Goal: Task Accomplishment & Management: Use online tool/utility

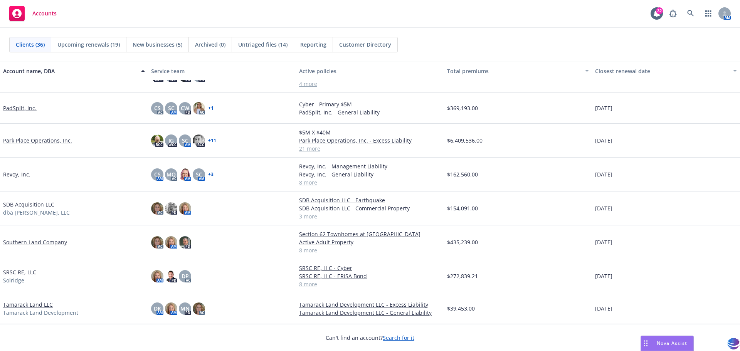
scroll to position [675, 0]
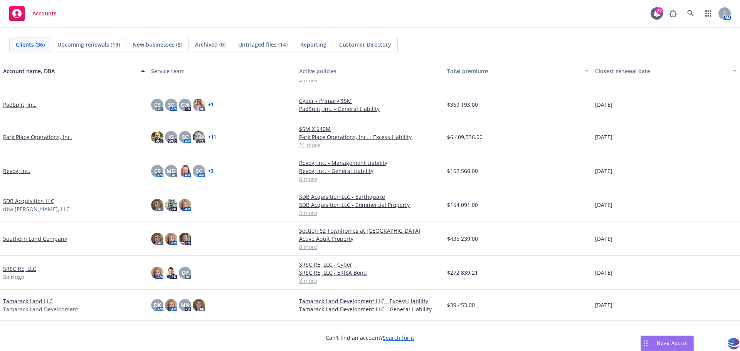
click at [30, 203] on link "SDB Acquisition LLC" at bounding box center [28, 201] width 51 height 8
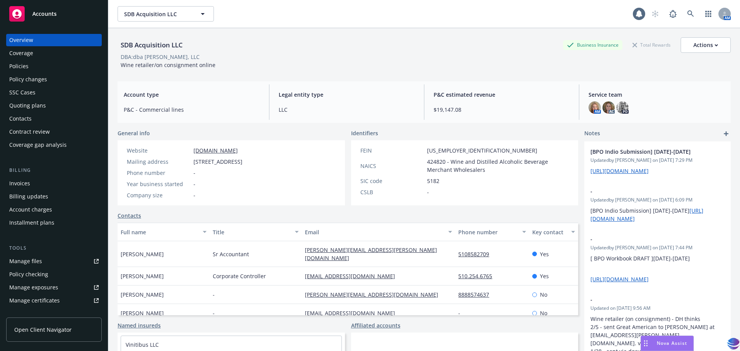
click at [22, 263] on div "Manage files" at bounding box center [25, 261] width 33 height 12
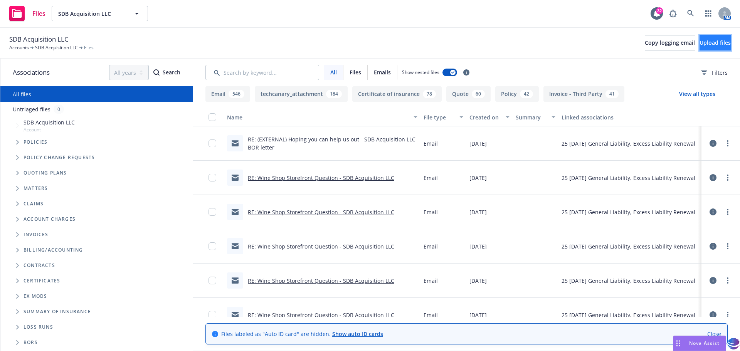
click at [707, 44] on span "Upload files" at bounding box center [714, 42] width 31 height 7
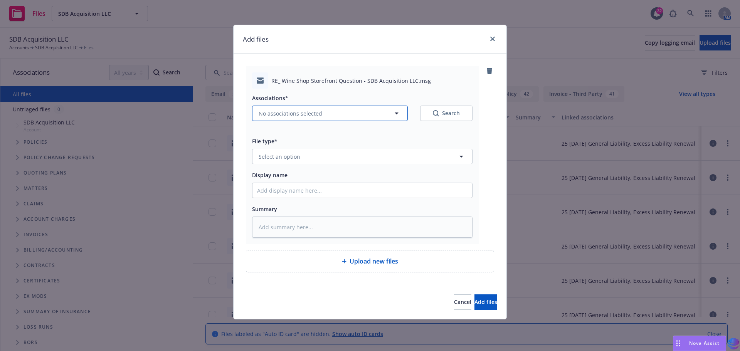
click at [396, 114] on icon "button" at bounding box center [397, 114] width 4 height 2
type textarea "x"
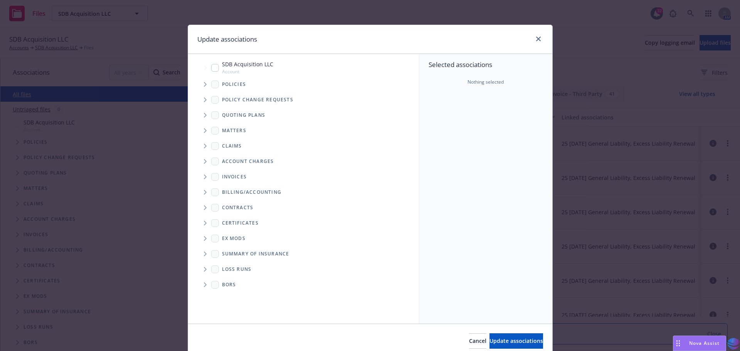
click at [204, 115] on icon "Tree Example" at bounding box center [205, 115] width 3 height 5
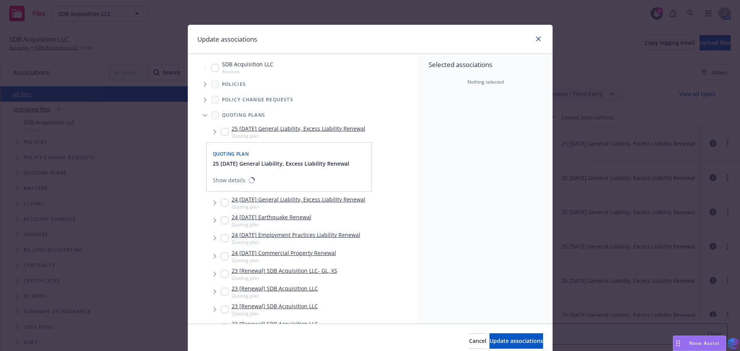
click at [223, 131] on input "Tree Example" at bounding box center [225, 132] width 8 height 8
checkbox input "true"
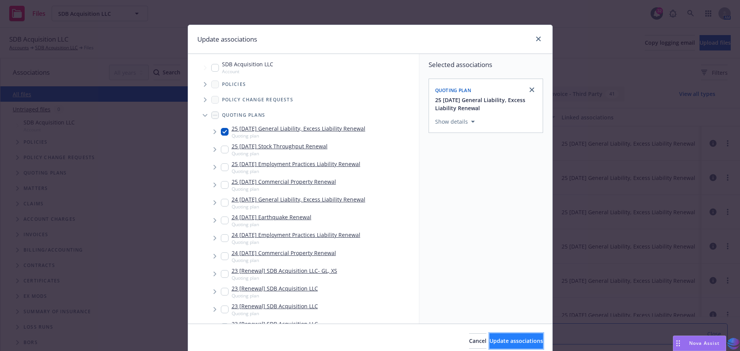
click at [489, 338] on span "Update associations" at bounding box center [516, 340] width 54 height 7
type textarea "x"
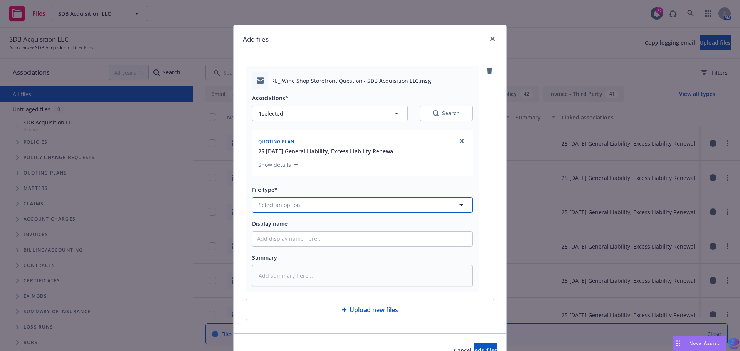
click at [293, 202] on span "Select an option" at bounding box center [280, 205] width 42 height 8
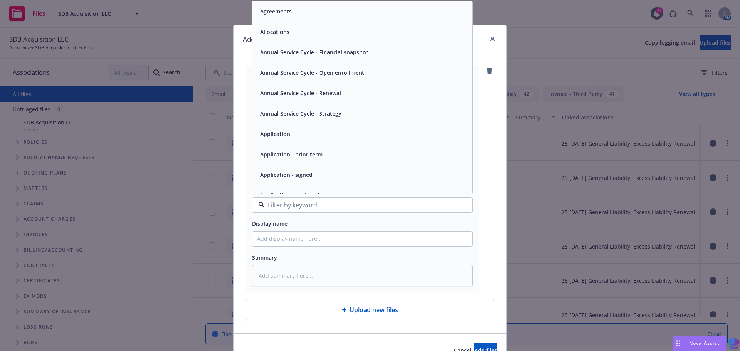
type input "o"
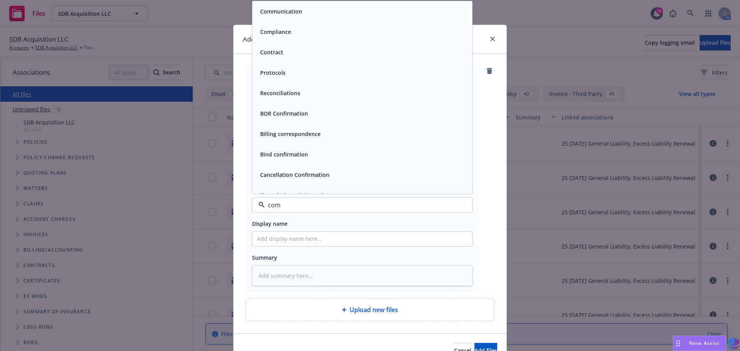
type input "comm"
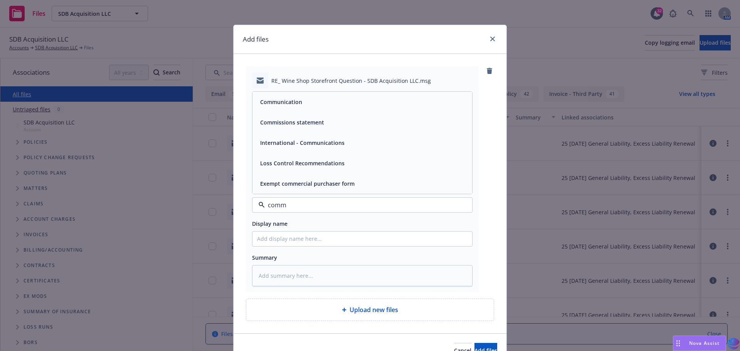
click at [305, 105] on div "Communication" at bounding box center [362, 101] width 210 height 11
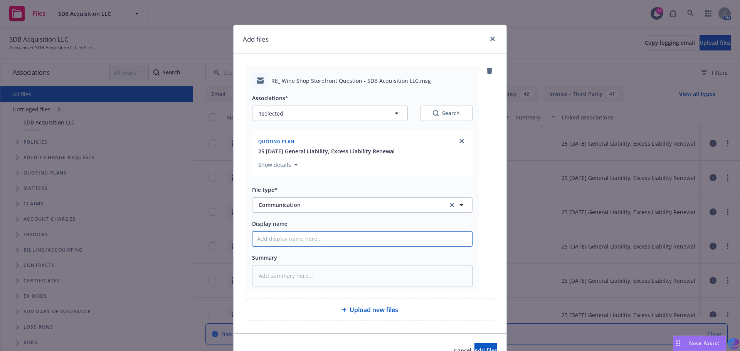
click at [272, 236] on input "Display name" at bounding box center [362, 239] width 220 height 15
type textarea "x"
type input "2"
type textarea "x"
type input "20"
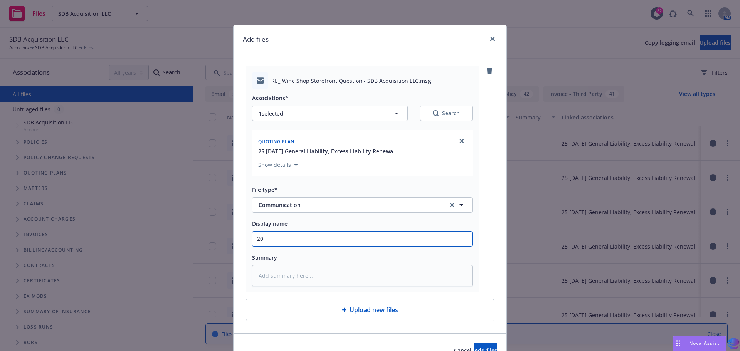
type textarea "x"
type input "202"
type textarea "x"
type input "2025"
type textarea "x"
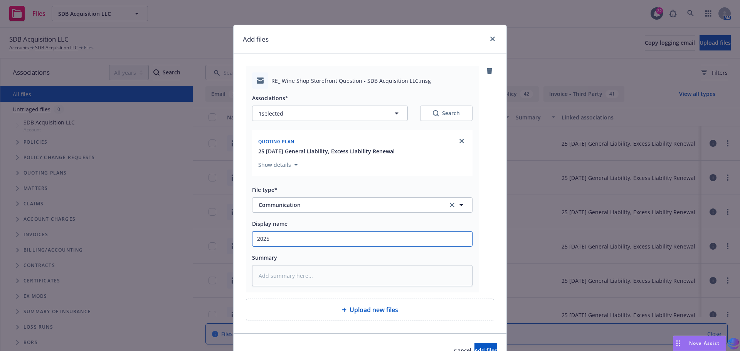
type input "2025"
type textarea "x"
type input "2025 1"
type textarea "x"
type input "2025 10"
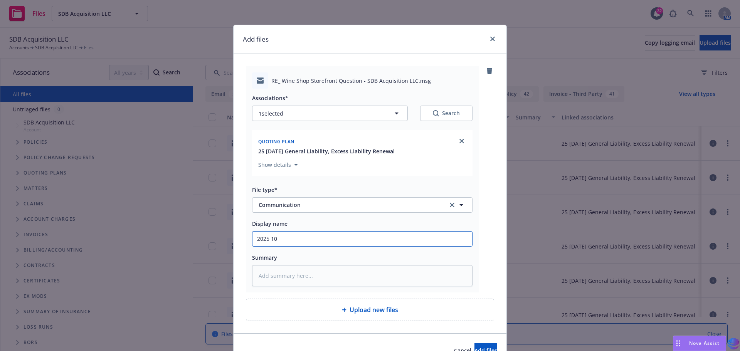
type textarea "x"
type input "2025 10"
type textarea "x"
type input "2025 10 T"
type textarea "x"
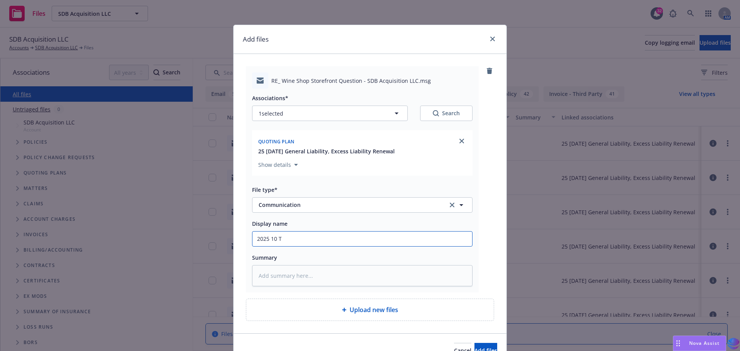
type input "2025 10 Te"
type textarea "x"
type input "2025 10 Ted"
type textarea "x"
type input "2025 10 Ted"
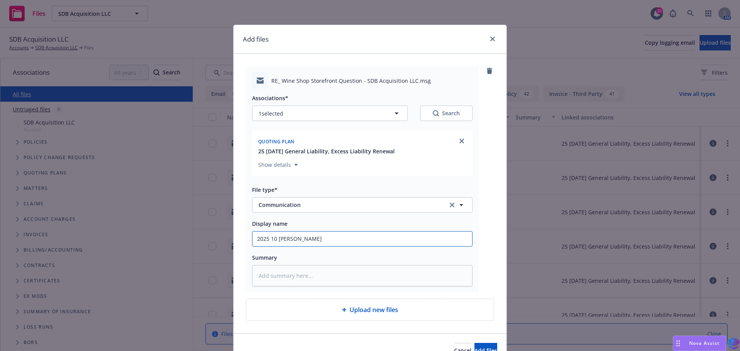
type textarea "x"
type input "2025 10 Ted c"
type textarea "x"
type input "2025 10 Ted co"
type textarea "x"
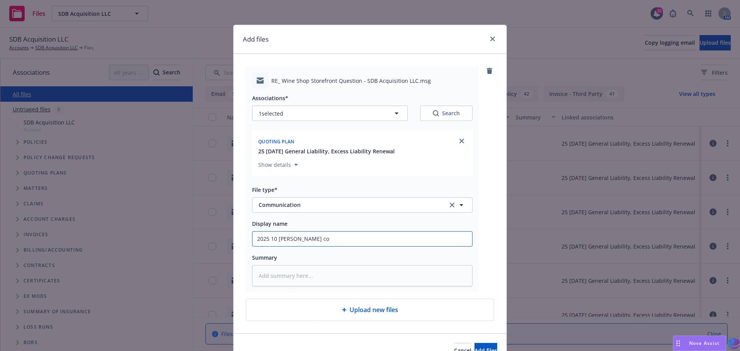
type input "2025 10 Ted con"
type textarea "x"
type input "2025 10 Ted conf"
type textarea "x"
type input "2025 10 Ted confi"
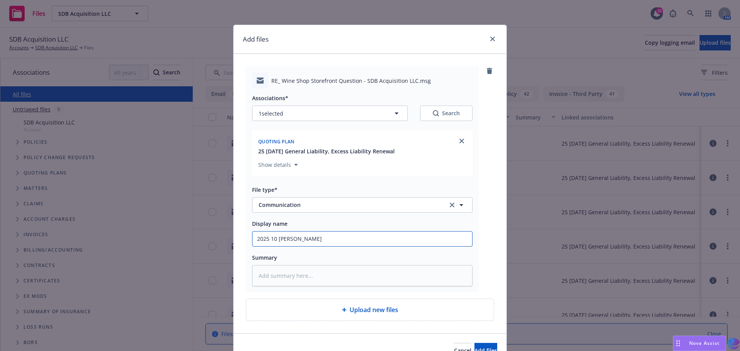
type textarea "x"
type input "2025 10 Ted confir"
type textarea "x"
type input "2025 10 Ted confirm"
type textarea "x"
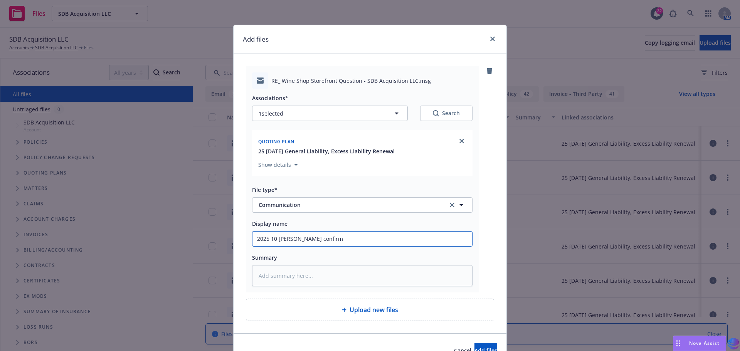
type input "2025 10 Ted confirme"
type textarea "x"
type input "2025 10 Ted confirmed"
type textarea "x"
type input "2025 10 Ted confirmed"
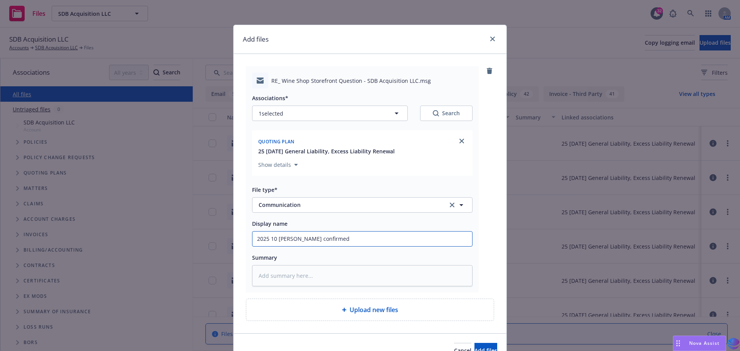
type textarea "x"
type input "2025 10 Ted confirmed W"
type textarea "x"
type input "2025 10 Ted confirmed Wi"
type textarea "x"
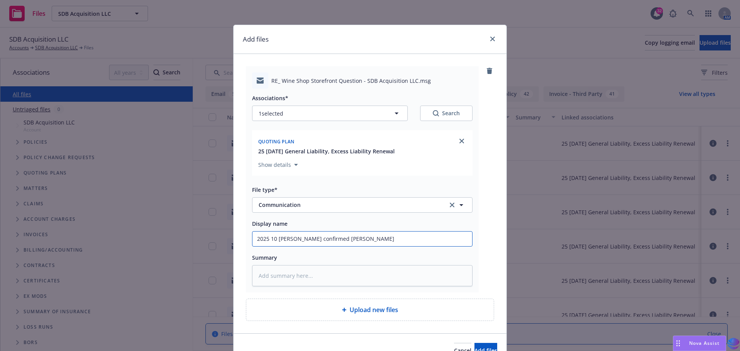
type input "2025 10 Ted confirmed Win"
type textarea "x"
type input "2025 10 Ted confirmed Wine"
type textarea "x"
type input "2025 10 Ted confirmed Wine"
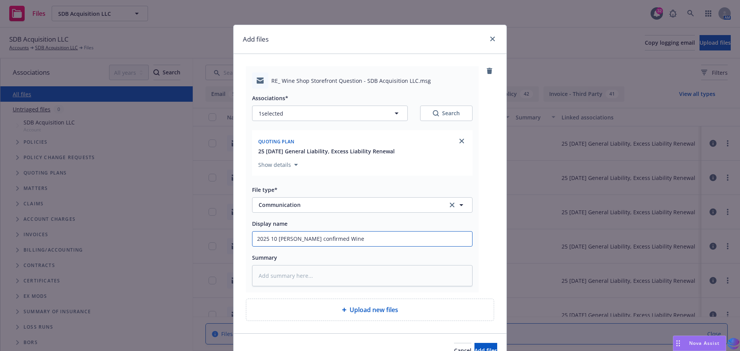
type textarea "x"
type input "2025 10 Ted confirmed Wine S"
type textarea "x"
type input "2025 10 Ted confirmed Wine Sh"
type textarea "x"
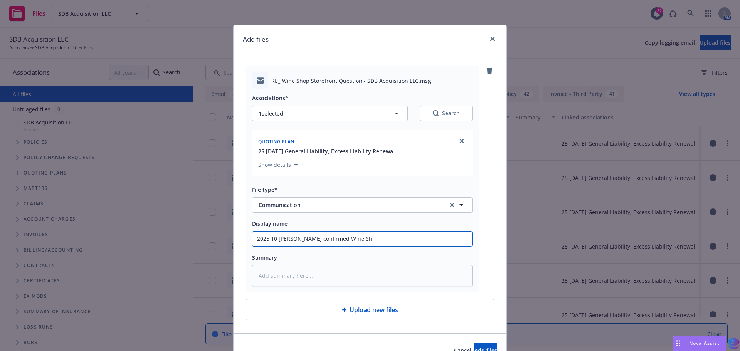
type input "2025 10 Ted confirmed Wine Sho"
type textarea "x"
type input "2025 10 Ted confirmed Wine Shop"
type textarea "x"
type input "2025 10 Ted confirmed Wine Shop"
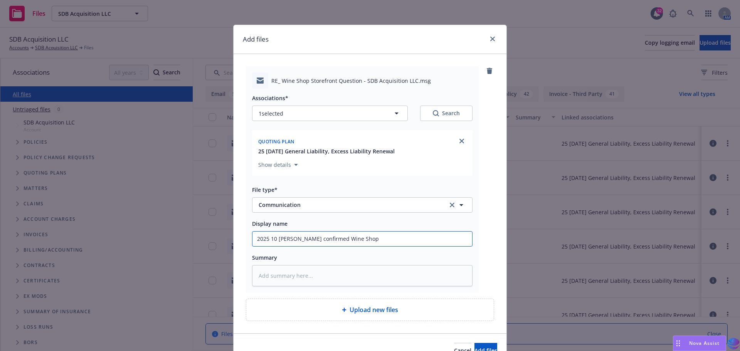
type textarea "x"
type input "2025 10 Ted confirmed Wine Shop S"
type textarea "x"
type input "2025 10 Ted confirmed Wine Shop St"
type textarea "x"
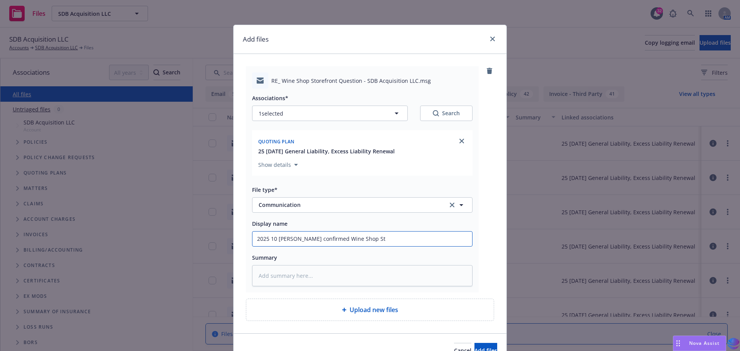
type input "2025 10 Ted confirmed Wine Shop Sto"
type textarea "x"
type input "2025 10 Ted confirmed Wine Shop Stor"
type textarea "x"
type input "2025 10 Ted confirmed Wine Shop Store"
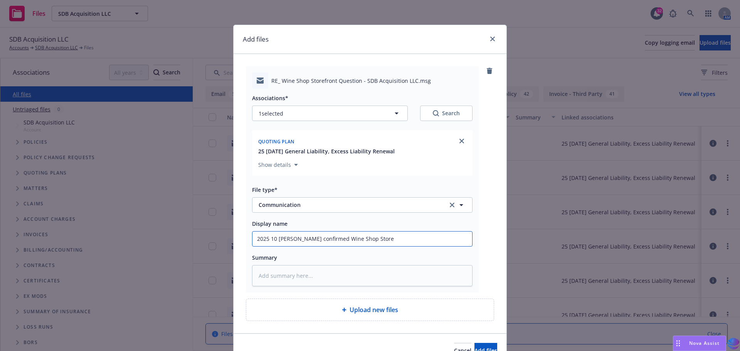
type textarea "x"
type input "2025 10 Ted confirmed Wine Shop Storef"
type textarea "x"
type input "2025 10 Ted confirmed Wine Shop Storefr"
type textarea "x"
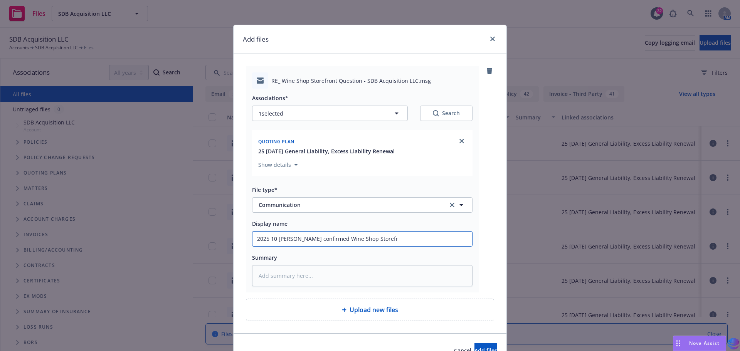
type input "2025 10 Ted confirmed Wine Shop Storefro"
type textarea "x"
type input "2025 10 Ted confirmed Wine Shop Storefron"
type textarea "x"
type input "2025 10 Ted confirmed Wine Shop Storefront"
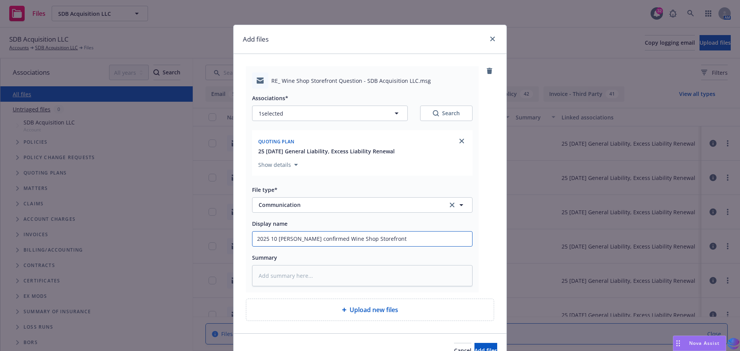
type textarea "x"
type input "2025 10 Ted confirmed Wine Shop Storefront"
type textarea "x"
type input "2025 10 Ted confirmed Wine Shop Storefront i"
type textarea "x"
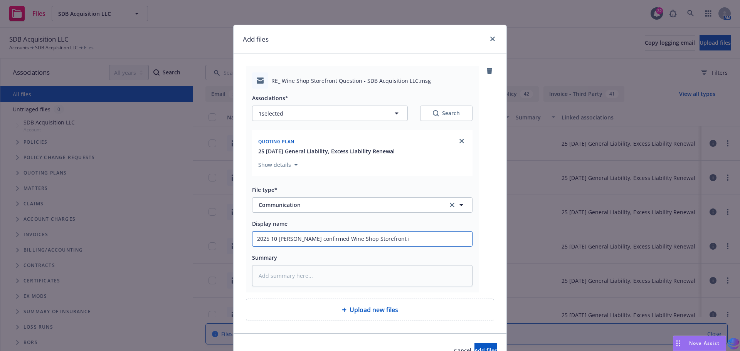
type input "2025 10 Ted confirmed Wine Shop Storefront in"
type textarea "x"
type input "2025 10 Ted confirmed Wine Shop Storefront ins"
type textarea "x"
type input "2025 10 Ted confirmed Wine Shop Storefront insu"
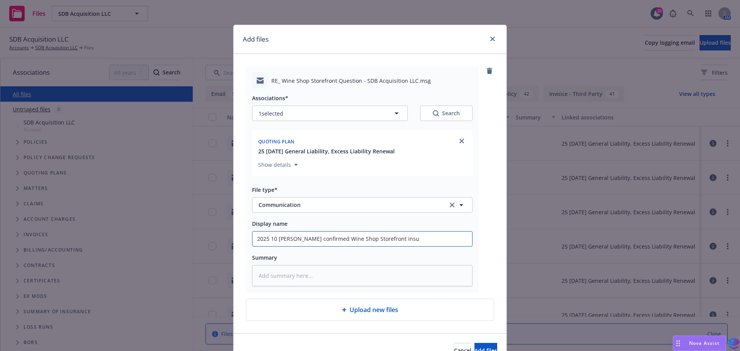
type textarea "x"
type input "2025 10 Ted confirmed Wine Shop Storefront insur"
type textarea "x"
type input "2025 10 Ted confirmed Wine Shop Storefront insure"
type textarea "x"
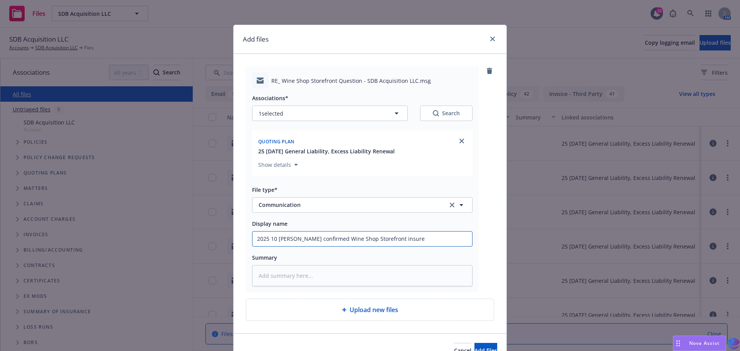
type input "2025 10 Ted confirmed Wine Shop Storefront insured"
type textarea "x"
type input "2025 10 Ted confirmed Wine Shop Storefront insured"
type textarea "x"
type input "2025 10 Ted confirmed Wine Shop Storefront insured u"
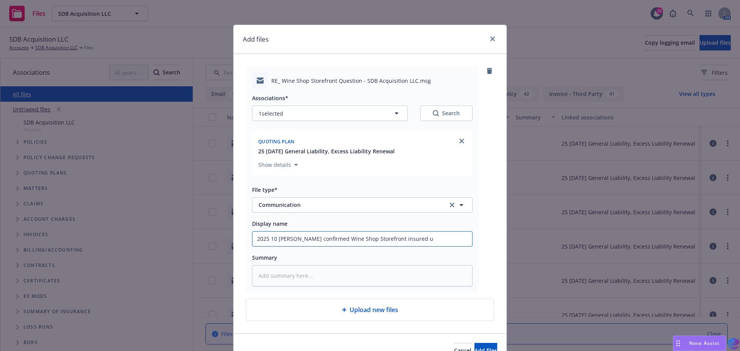
type textarea "x"
type input "2025 10 Ted confirmed Wine Shop Storefront insured un"
type textarea "x"
type input "2025 10 Ted confirmed Wine Shop Storefront insured und"
type textarea "x"
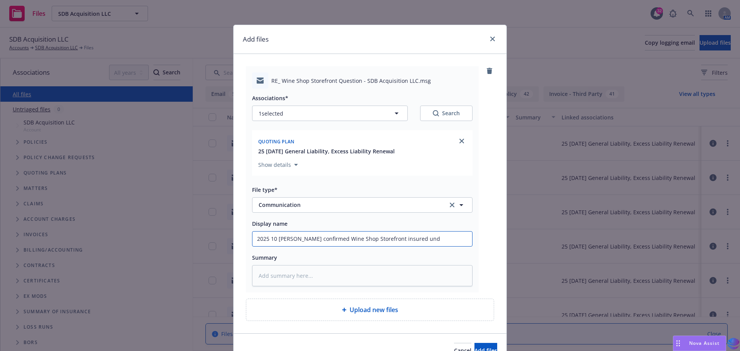
type input "2025 10 Ted confirmed Wine Shop Storefront insured unde"
type textarea "x"
type input "2025 10 Ted confirmed Wine Shop Storefront insured under"
type textarea "x"
type input "2025 10 Ted confirmed Wine Shop Storefront insured under"
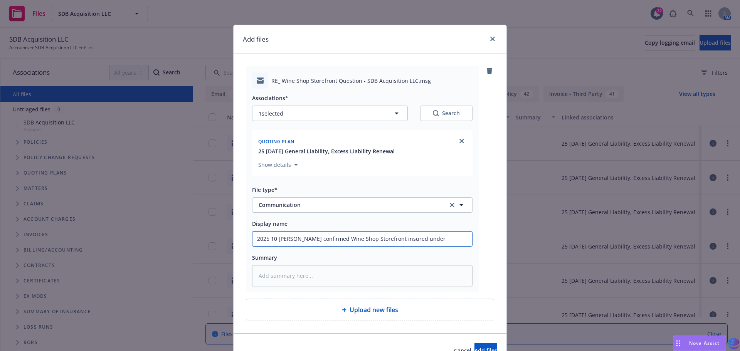
type textarea "x"
type input "2025 10 Ted confirmed Wine Shop Storefront insured under i"
type textarea "x"
type input "2025 10 Ted confirmed Wine Shop Storefront insured under it"
type textarea "x"
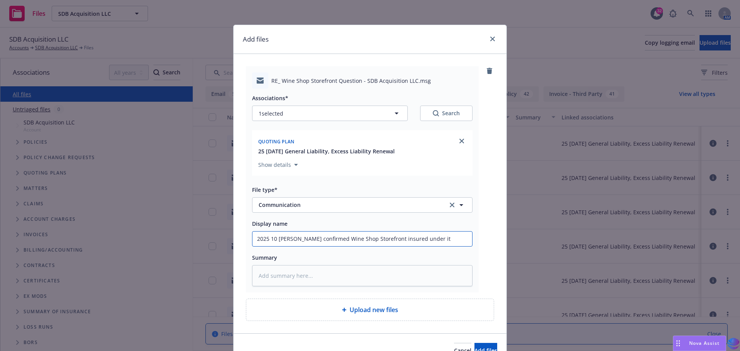
type input "2025 10 Ted confirmed Wine Shop Storefront insured under its"
type textarea "x"
type input "2025 10 Ted confirmed Wine Shop Storefront insured under its"
type textarea "x"
type input "2025 10 Ted confirmed Wine Shop Storefront insured under its o"
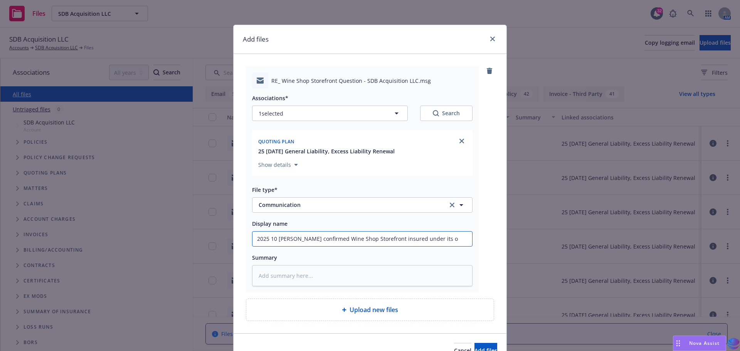
type textarea "x"
type input "2025 10 Ted confirmed Wine Shop Storefront insured under its ow"
type textarea "x"
type input "2025 10 Ted confirmed Wine Shop Storefront insured under its own"
type textarea "x"
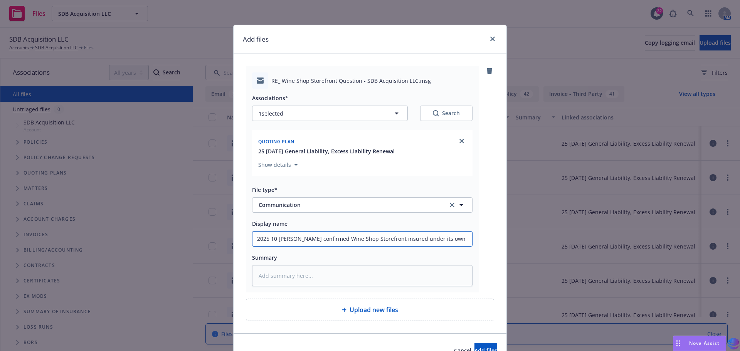
type input "2025 10 Ted confirmed Wine Shop Storefront insured under its own"
type textarea "x"
type input "2025 10 Ted confirmed Wine Shop Storefront insured under its own p"
type textarea "x"
type input "2025 10 Ted confirmed Wine Shop Storefront insured under its own po"
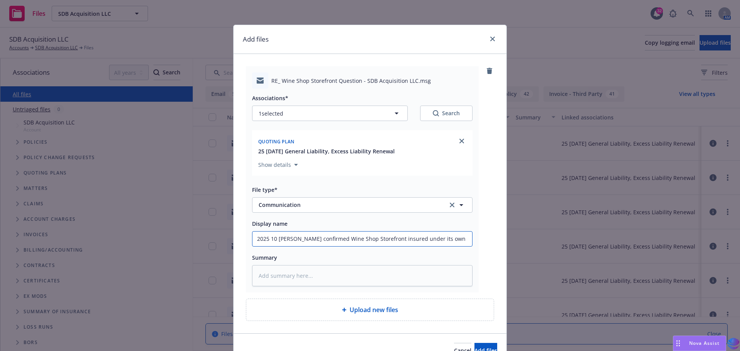
type textarea "x"
type input "2025 10 Ted confirmed Wine Shop Storefront insured under its own pol"
type textarea "x"
type input "2025 10 Ted confirmed Wine Shop Storefront insured under its own poli"
type textarea "x"
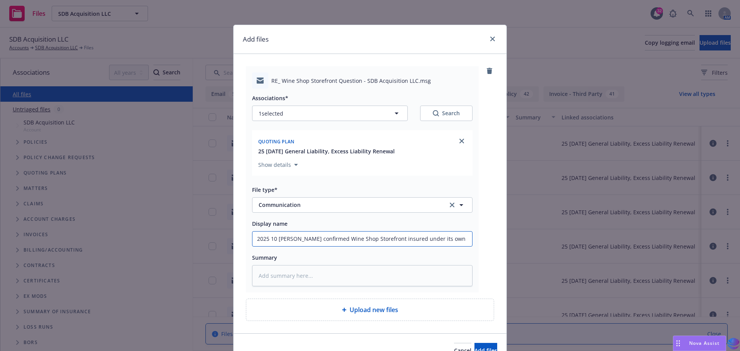
type input "2025 10 Ted confirmed Wine Shop Storefront insured under its own polic"
type textarea "x"
drag, startPoint x: 254, startPoint y: 242, endPoint x: 447, endPoint y: 247, distance: 193.5
click at [447, 247] on div "Associations* 1 selected Search Quoting plan 25 10/07/25 General Liability, Exc…" at bounding box center [362, 188] width 220 height 198
type input "2025 10 Ted confirmed Wine Shop Storefront insured under its own policy"
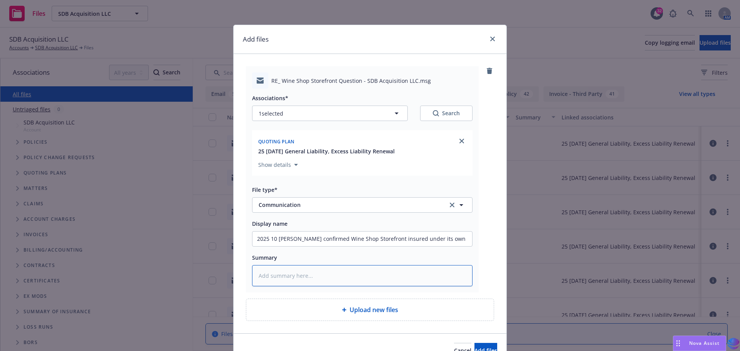
click at [283, 272] on textarea at bounding box center [362, 275] width 220 height 21
paste textarea "2025 10 Ted confirmed Wine Shop Storefront insured under its own policy"
type textarea "x"
type textarea "2025 10 Ted confirmed Wine Shop Storefront insured under its own policy"
click at [474, 348] on span "Add files" at bounding box center [485, 350] width 23 height 7
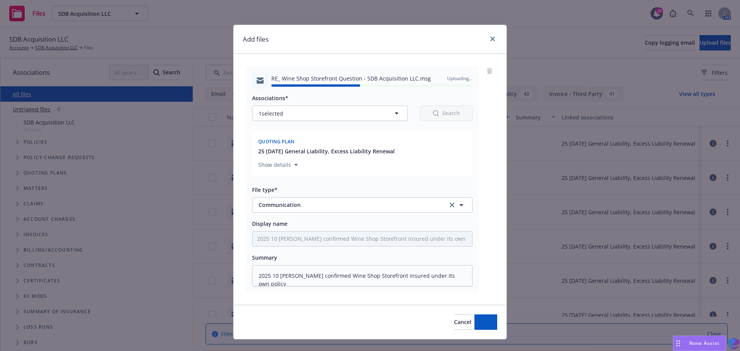
type textarea "x"
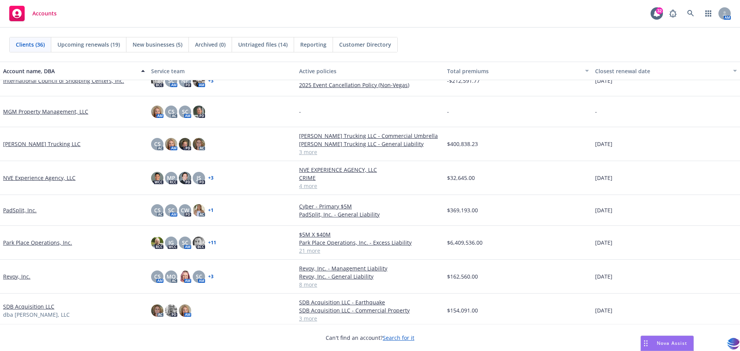
scroll to position [584, 0]
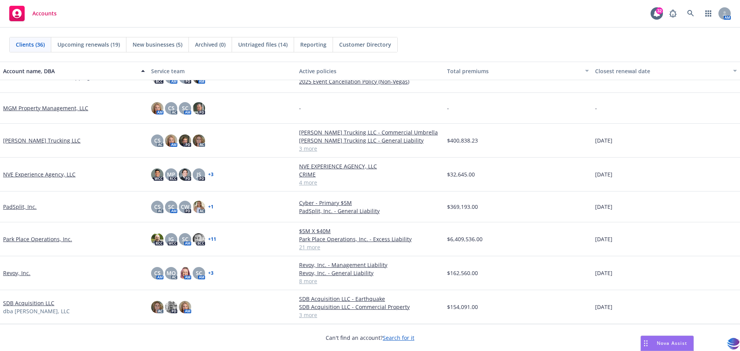
click at [47, 241] on link "Park Place Operations, Inc." at bounding box center [37, 239] width 69 height 8
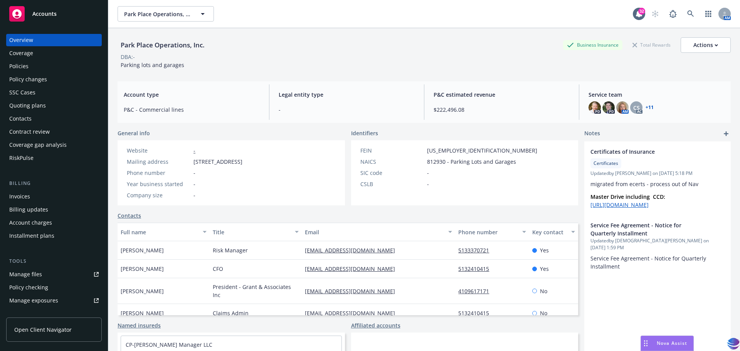
click at [18, 278] on div "Manage files" at bounding box center [25, 274] width 33 height 12
click at [24, 66] on div "Policies" at bounding box center [18, 66] width 19 height 12
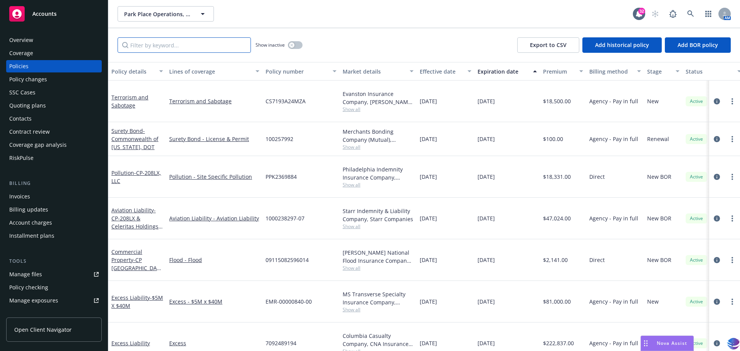
click at [133, 41] on input "Filter by keyword..." at bounding box center [184, 44] width 133 height 15
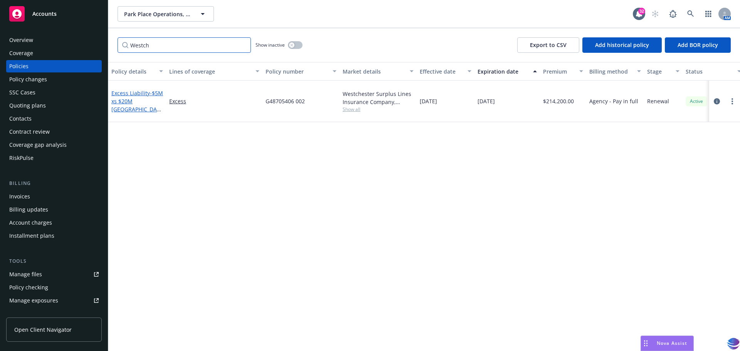
type input "Westch"
click at [121, 92] on link "Excess Liability - $5M xs $20M Westchester" at bounding box center [137, 105] width 52 height 32
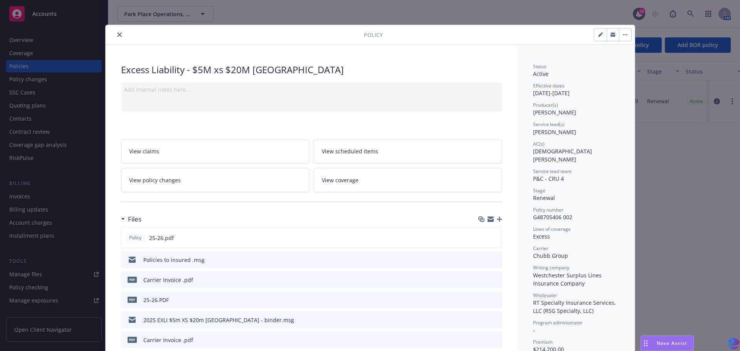
click at [498, 219] on icon "button" at bounding box center [499, 219] width 5 height 5
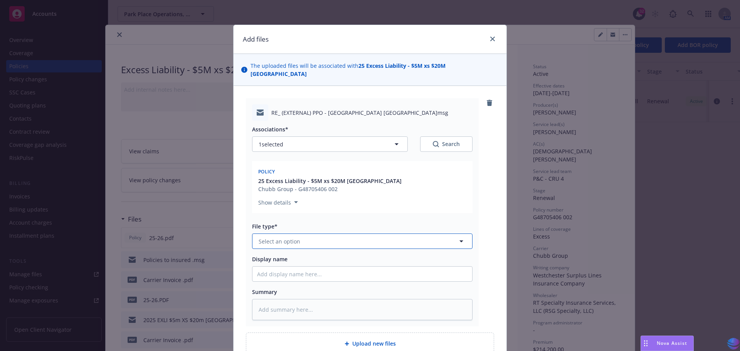
click at [458, 237] on icon "button" at bounding box center [461, 241] width 9 height 9
type input "comm"
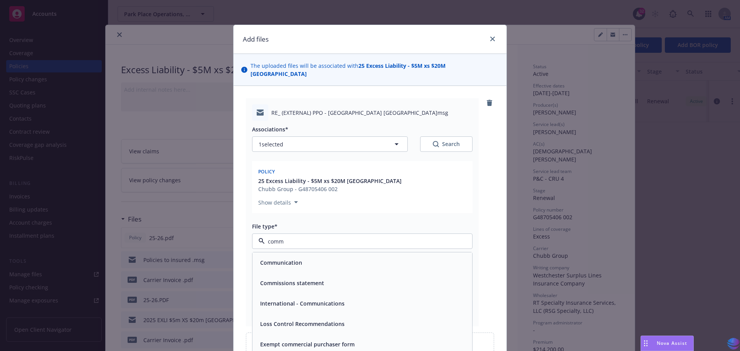
click at [351, 259] on div "Communication" at bounding box center [362, 262] width 210 height 11
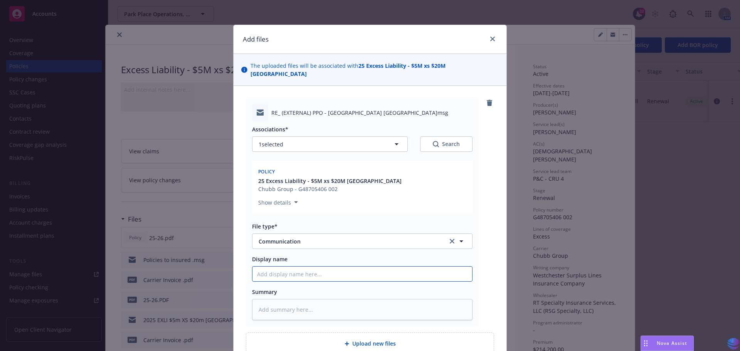
click at [306, 267] on input "Display name" at bounding box center [362, 274] width 220 height 15
type textarea "x"
type input "2"
type textarea "x"
type input "20"
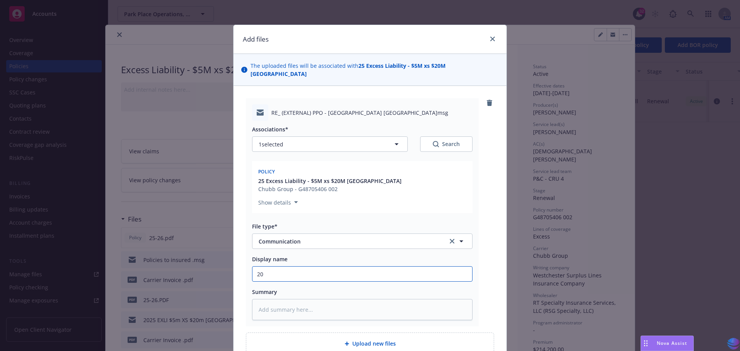
type textarea "x"
type input "202"
type textarea "x"
type input "2025"
type textarea "x"
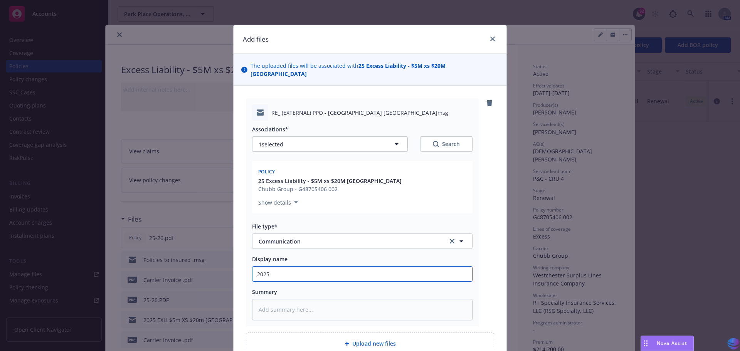
type input "2025"
type textarea "x"
type input "2025 0"
type textarea "x"
type input "2025 08"
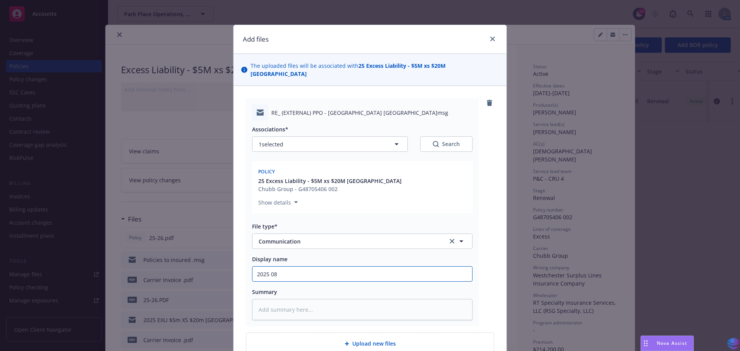
type textarea "x"
type input "2025 08"
type textarea "x"
type input "2025 08 E"
type textarea "x"
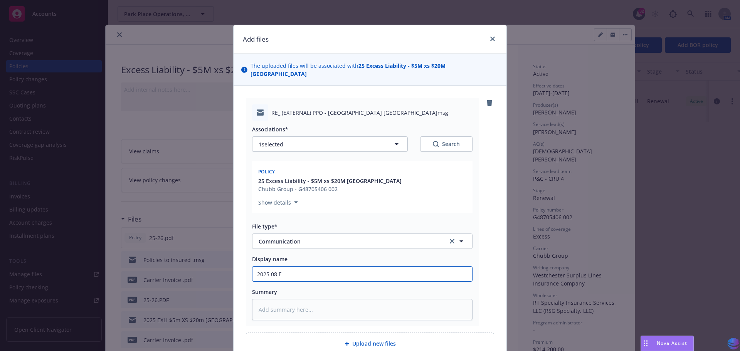
type input "2025 08 EX"
type textarea "x"
type input "2025 08 EXL"
type textarea "x"
type input "2025 08 EXLI"
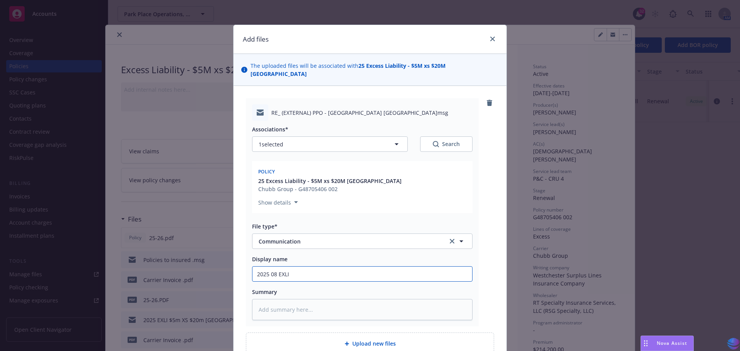
type textarea "x"
type input "2025 08 EXLI"
type textarea "x"
type input "2025 08 EXLI W"
type textarea "x"
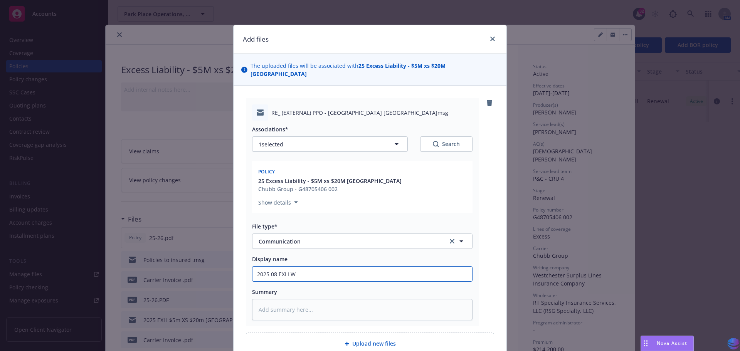
type input "2025 08 EXLI We"
type textarea "x"
type input "2025 08 EXLI Wes"
type textarea "x"
type input "2025 08 EXLI West"
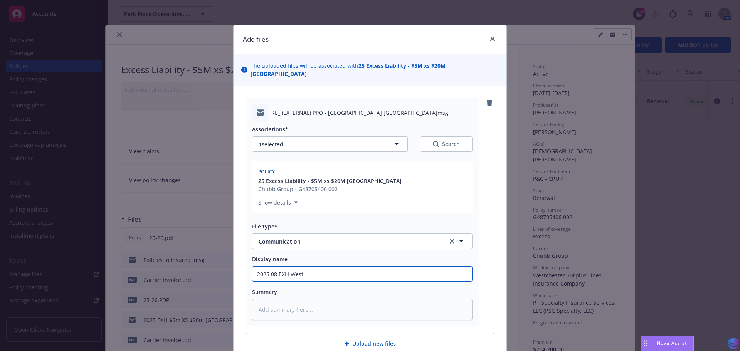
type textarea "x"
type input "2025 08 EXLI Westc"
type textarea "x"
type input "2025 08 EXLI Westch"
type textarea "x"
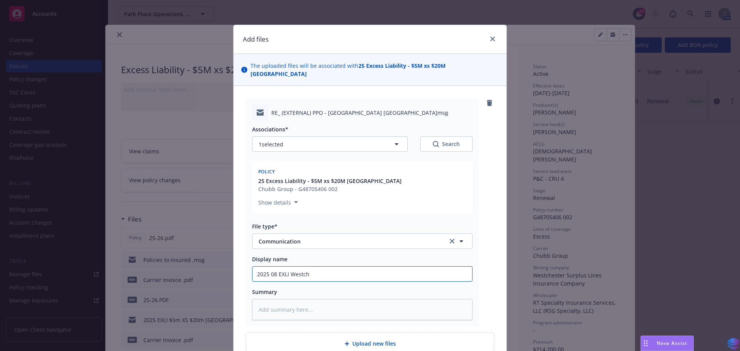
type input "2025 08 EXLI Westche"
type textarea "x"
type input "2025 08 EXLI Westches"
type textarea "x"
type input "2025 08 EXLI Westchest"
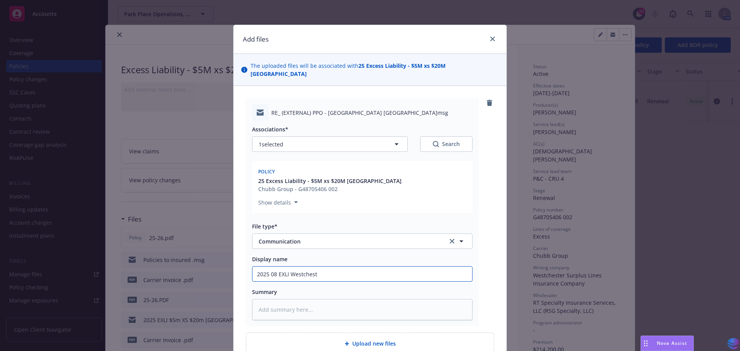
type textarea "x"
type input "2025 08 EXLI Westcheste"
type textarea "x"
type input "2025 08 EXLI Westchester"
type textarea "x"
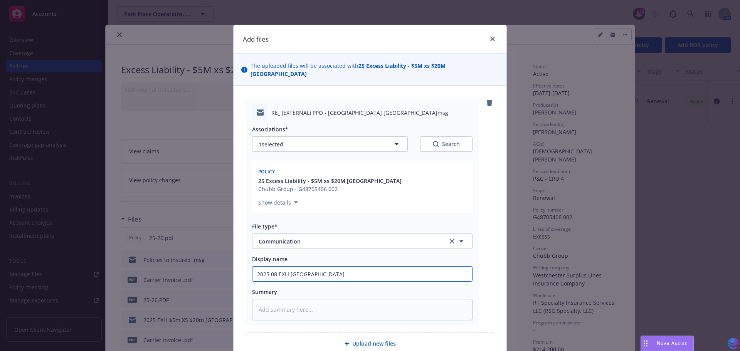
type input "2025 08 EXLI Westchester"
type textarea "x"
type input "2025 08 EXLI Westchester i"
type textarea "x"
type input "2025 08 EXLI Westchester in"
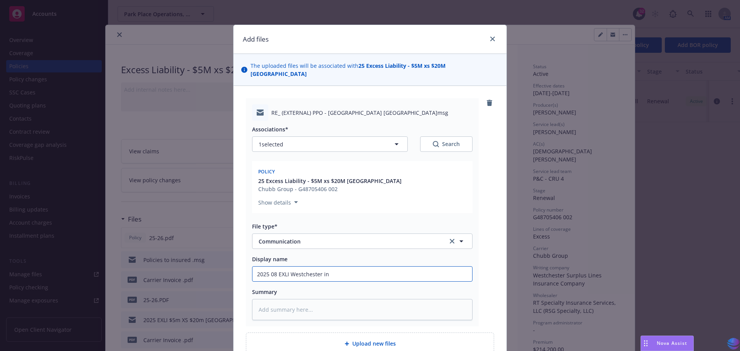
type textarea "x"
type input "2025 08 EXLI Westchester inf"
type textarea "x"
type input "2025 08 EXLI Westchester info"
type textarea "x"
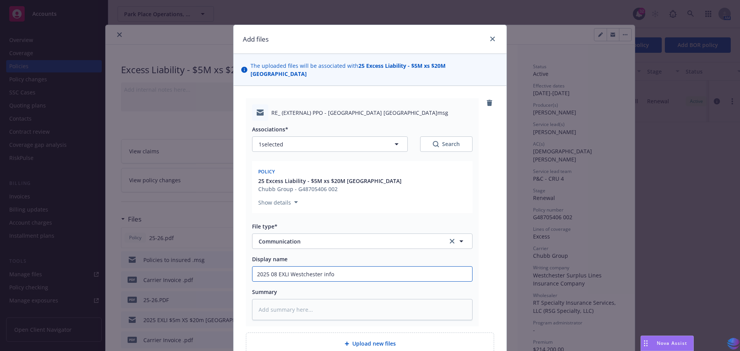
type input "2025 08 EXLI Westchester info"
type textarea "x"
type input "2025 08 EXLI Westchester info f"
type textarea "x"
type input "2025 08 EXLI Westchester info fr"
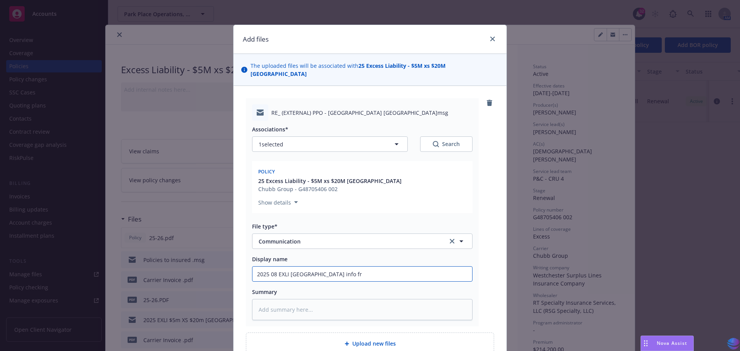
type textarea "x"
type input "2025 08 EXLI Westchester info fro"
type textarea "x"
type input "2025 08 EXLI Westchester info from"
type textarea "x"
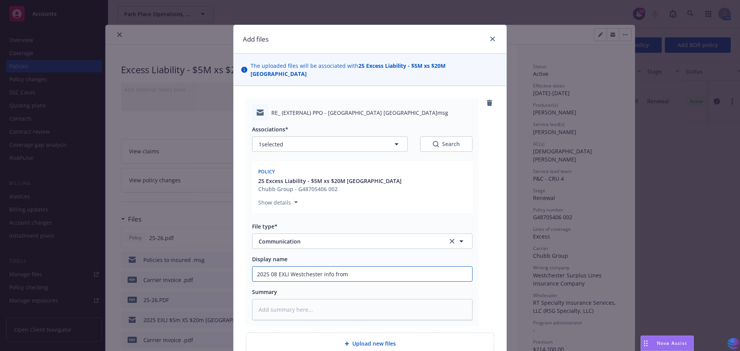
type input "2025 08 EXLI Westchester info from"
type textarea "x"
type input "2025 08 EXLI Westchester info from c"
type textarea "x"
type input "2025 08 EXLI Westchester info from ca"
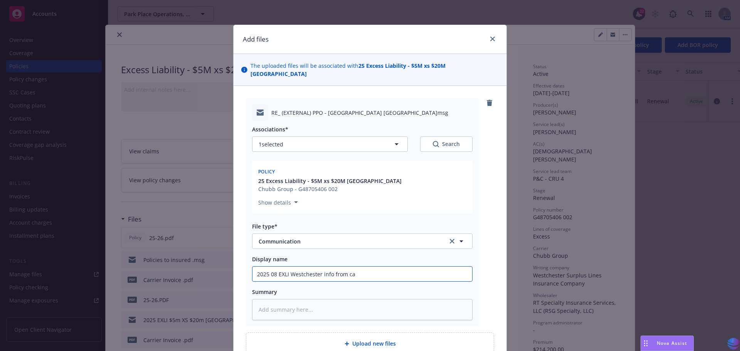
type textarea "x"
type input "2025 08 EXLI Westchester info from car"
type textarea "x"
type input "2025 08 EXLI Westchester info from carr"
type textarea "x"
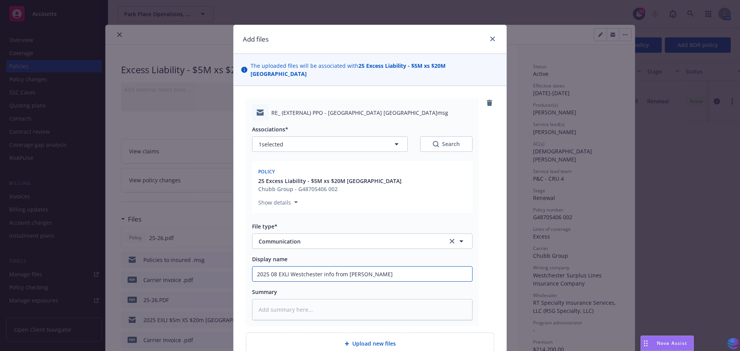
type input "2025 08 EXLI Westchester info from carri"
type textarea "x"
type input "2025 08 EXLI Westchester info from carrie"
type textarea "x"
type input "2025 08 EXLI Westchester info from carrier"
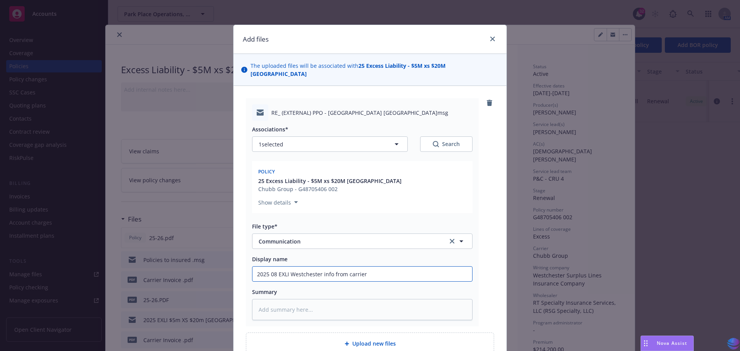
type textarea "x"
type input "2025 08 EXLI Westchester info from carrier"
type textarea "x"
type input "2025 08 EXLI Westchester info from carrier o"
type textarea "x"
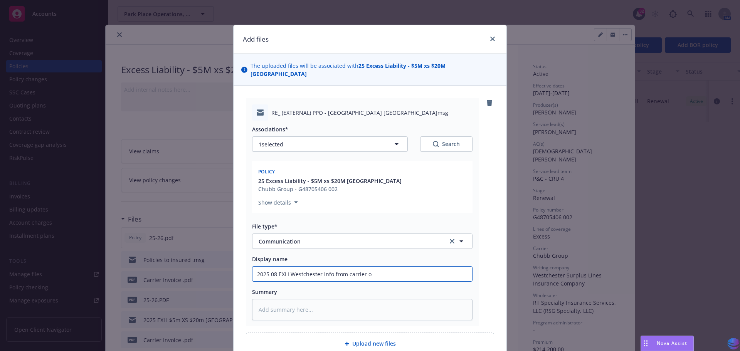
type input "2025 08 EXLI Westchester info from carrier on"
type textarea "x"
type input "2025 08 EXLI Westchester info from carrier on"
type textarea "x"
type input "2025 08 EXLI Westchester info from carrier on A"
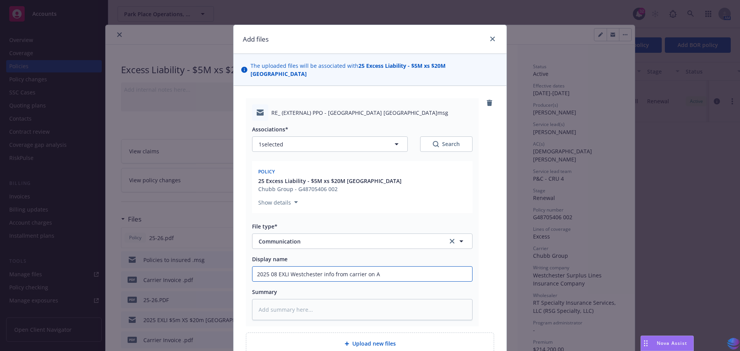
type textarea "x"
type input "2025 08 EXLI Westchester info from carrier on Av"
type textarea "x"
type input "2025 08 EXLI Westchester info from carrier on Avi"
type textarea "x"
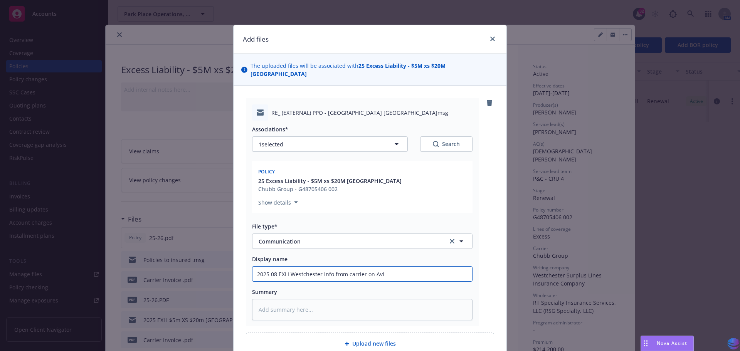
type input "2025 08 EXLI Westchester info from carrier on Avia"
type textarea "x"
type input "2025 08 EXLI Westchester info from carrier on Aviat"
type textarea "x"
type input "2025 08 EXLI Westchester info from carrier on Aviati"
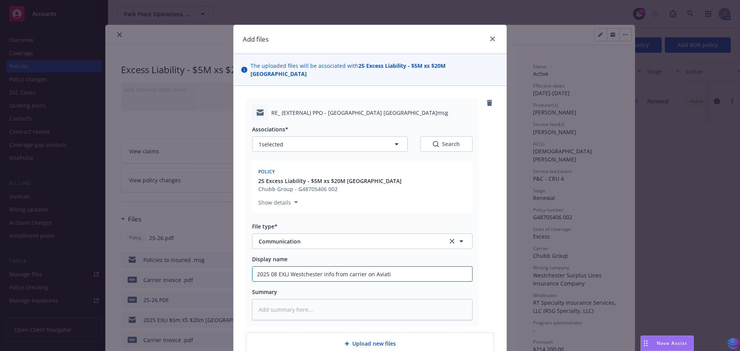
type textarea "x"
type input "2025 08 EXLI Westchester info from carrier on Aviatio"
type textarea "x"
type input "2025 08 EXLI Westchester info from carrier on Aviation"
type textarea "x"
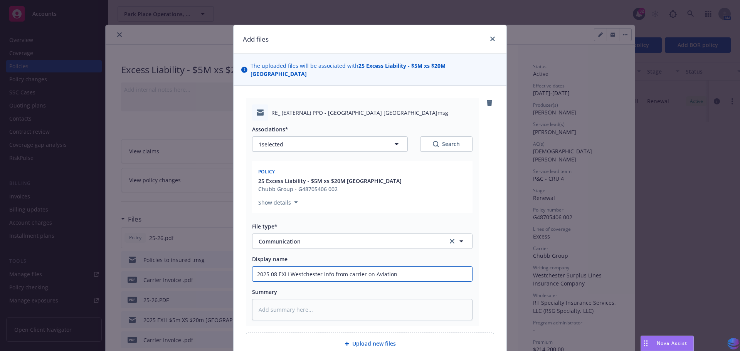
type input "2025 08 EXLI Westchester info from carrier on Aviation"
type textarea "x"
type input "2025 08 EXLI Westchester info from carrier on Aviation e"
type textarea "x"
type input "2025 08 EXLI Westchester info from carrier on Aviation ex"
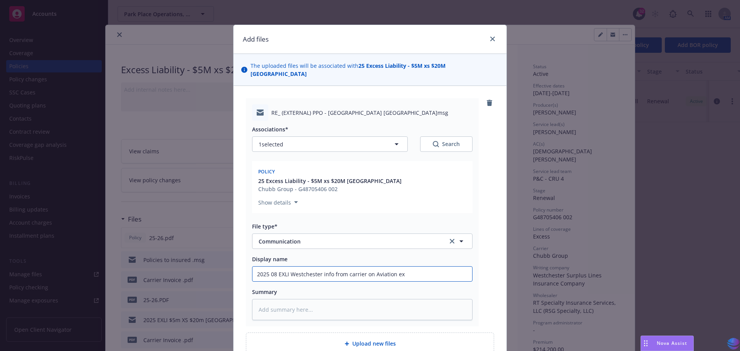
type textarea "x"
type input "2025 08 EXLI Westchester info from carrier on Aviation exc"
type textarea "x"
type input "2025 08 EXLI Westchester info from carrier on Aviation excl"
type textarea "x"
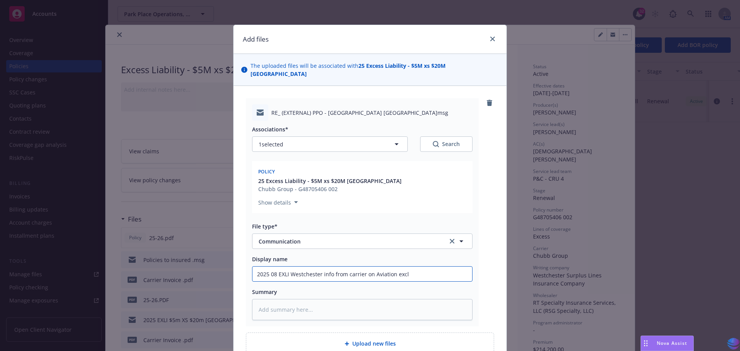
type input "2025 08 EXLI Westchester info from carrier on Aviation exclu"
type textarea "x"
type input "2025 08 EXLI Westchester info from carrier on Aviation exclus"
type textarea "x"
type input "2025 08 EXLI Westchester info from carrier on Aviation exclusi"
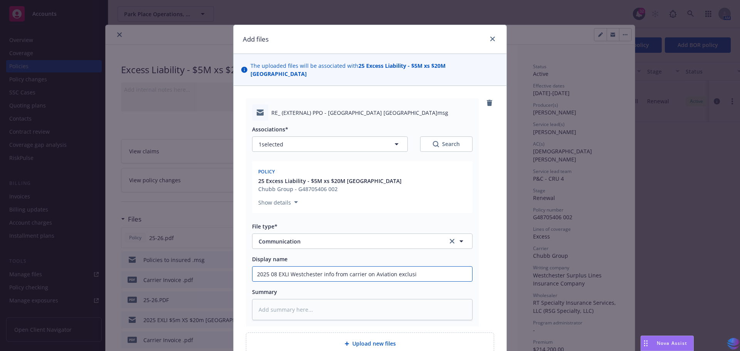
type textarea "x"
type input "2025 08 EXLI Westchester info from carrier on Aviation exclusio"
type textarea "x"
drag, startPoint x: 253, startPoint y: 265, endPoint x: 489, endPoint y: 249, distance: 236.0
click at [489, 249] on div "RE_ (EXTERNAL) PPO - Westchester Airport Excl Endt.msg Associations* 1 selected…" at bounding box center [370, 212] width 248 height 228
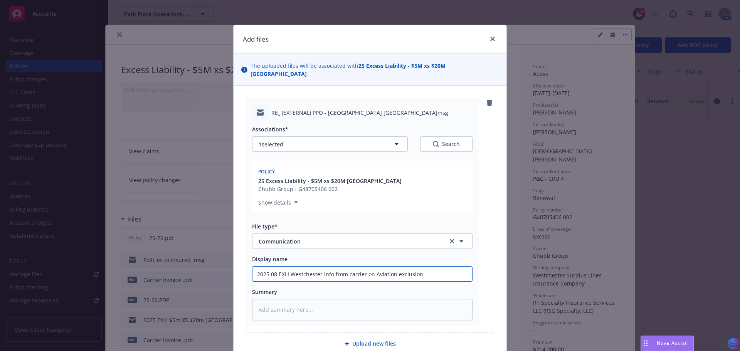
type input "2025 08 EXLI Westchester info from carrier on Aviation exclusion"
click at [280, 299] on textarea at bounding box center [362, 309] width 220 height 21
paste textarea "2025 08 EXLI Westchester info from carrier on Aviation exclusion"
type textarea "x"
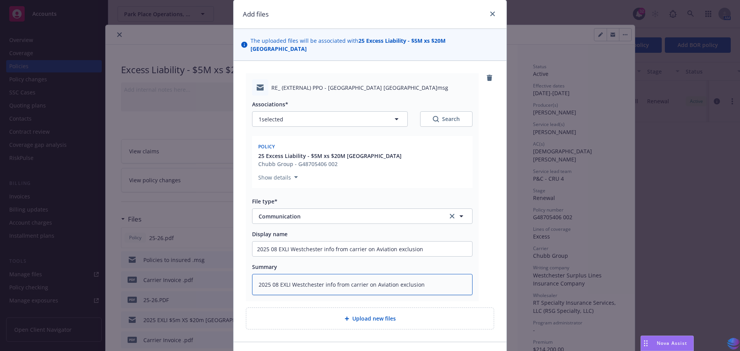
scroll to position [67, 0]
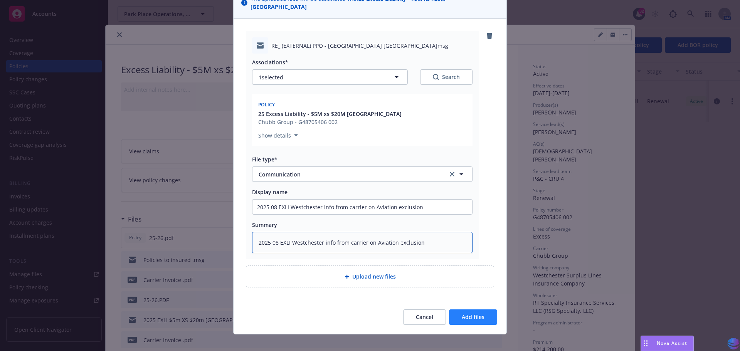
type textarea "2025 08 EXLI Westchester info from carrier on Aviation exclusion"
click at [468, 309] on button "Add files" at bounding box center [473, 316] width 48 height 15
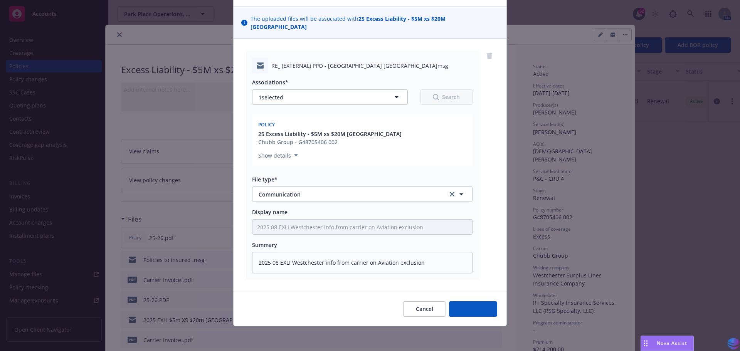
scroll to position [39, 0]
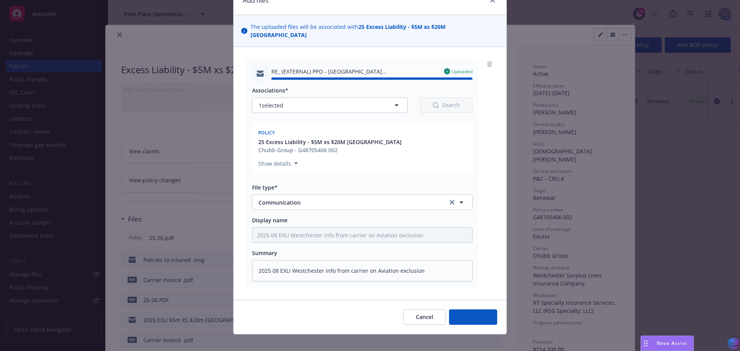
type textarea "x"
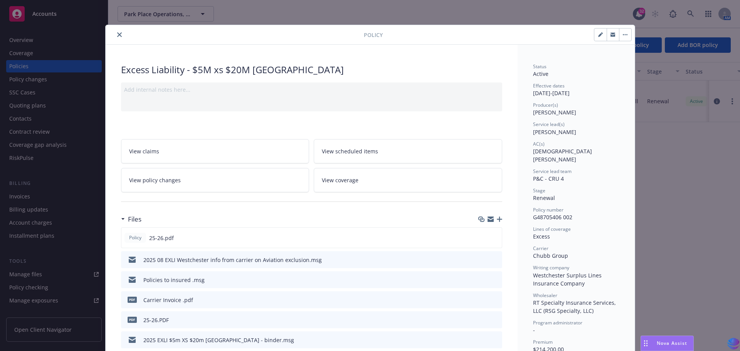
click at [117, 35] on icon "close" at bounding box center [119, 34] width 5 height 5
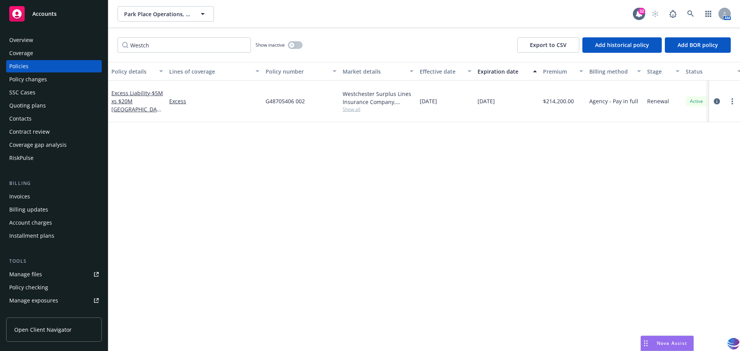
click at [221, 157] on div "Policy details Lines of coverage Policy number Market details Effective date Ex…" at bounding box center [424, 206] width 632 height 289
click at [241, 43] on input "Westch" at bounding box center [184, 44] width 133 height 15
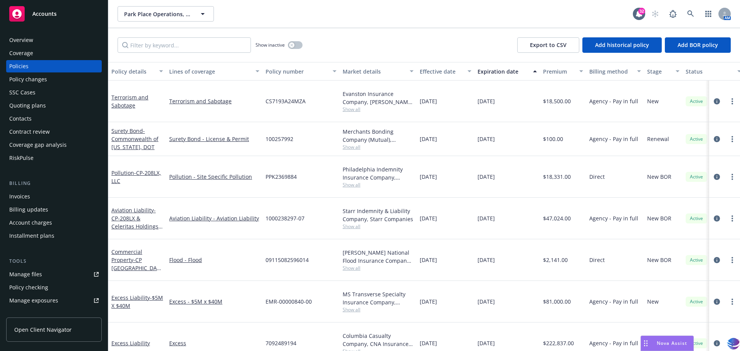
click at [30, 273] on div "Manage files" at bounding box center [25, 274] width 33 height 12
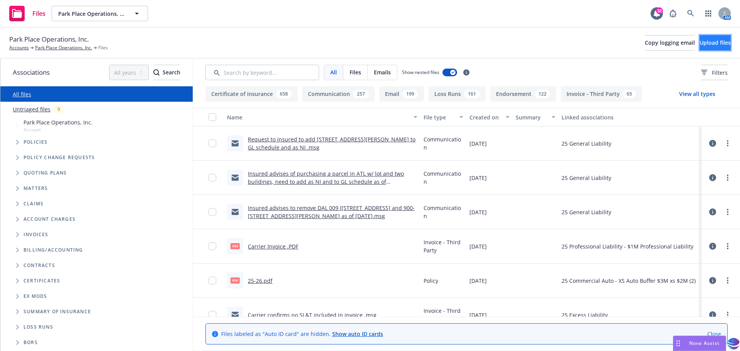
click at [699, 46] on button "Upload files" at bounding box center [714, 42] width 31 height 15
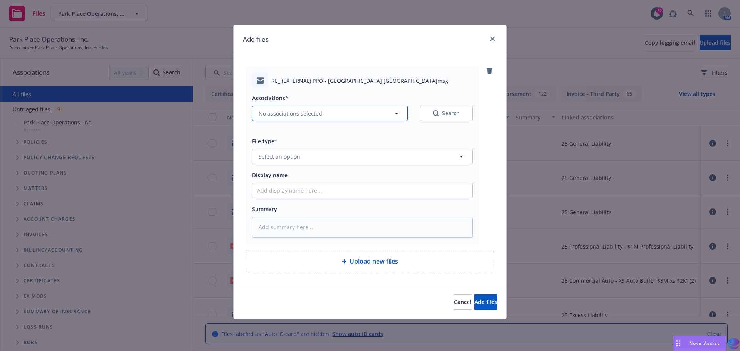
click at [399, 113] on icon "button" at bounding box center [396, 113] width 9 height 9
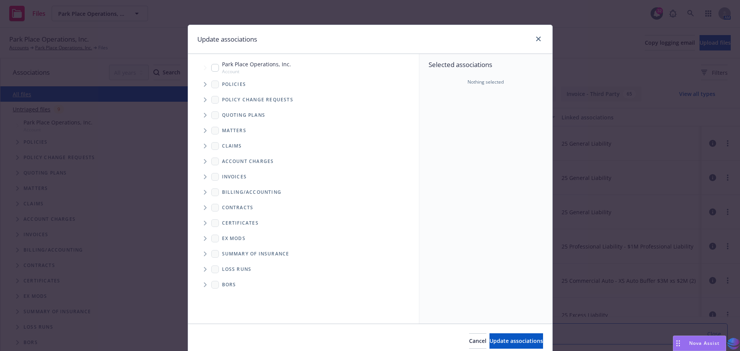
click at [204, 84] on icon "Tree Example" at bounding box center [205, 84] width 3 height 5
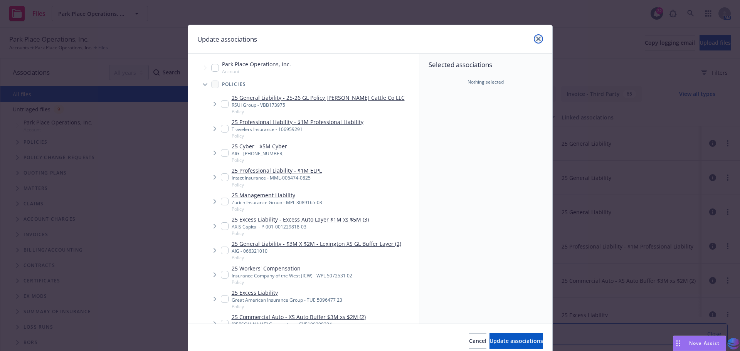
click at [536, 40] on icon "close" at bounding box center [538, 39] width 5 height 5
type textarea "x"
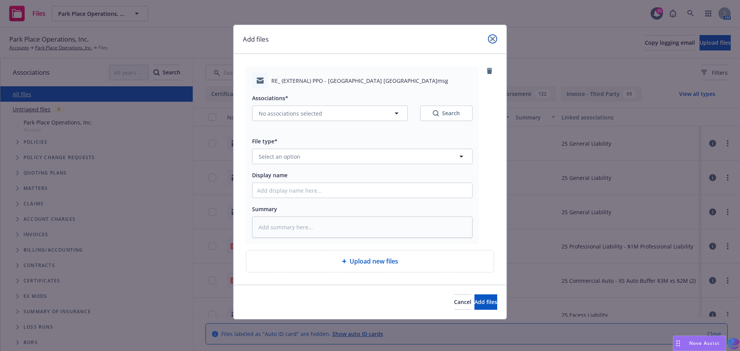
click at [491, 37] on icon "close" at bounding box center [492, 39] width 5 height 5
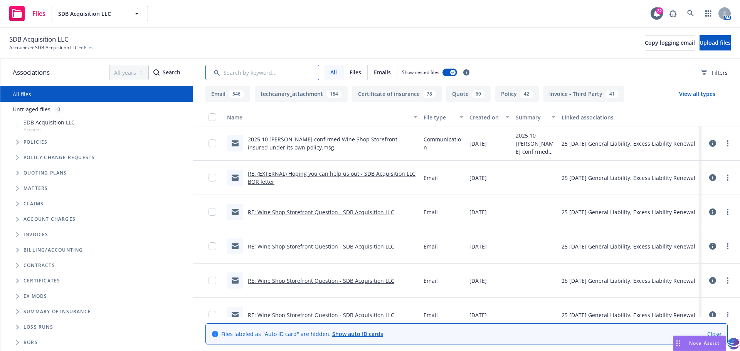
click at [237, 74] on input "Search by keyword..." at bounding box center [262, 72] width 114 height 15
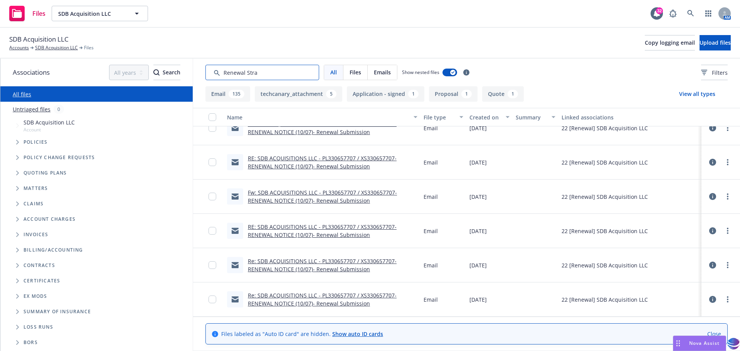
scroll to position [247, 0]
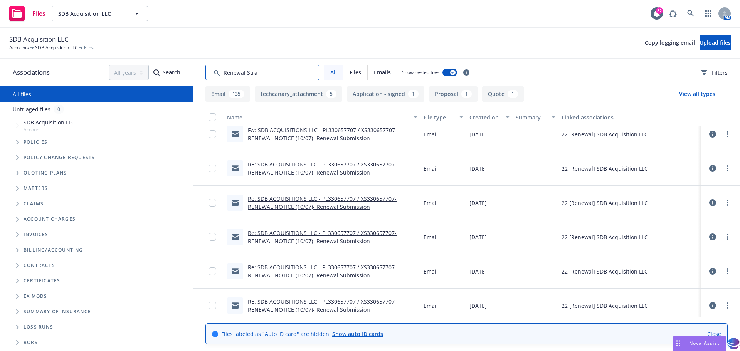
type input "Renewal Stra"
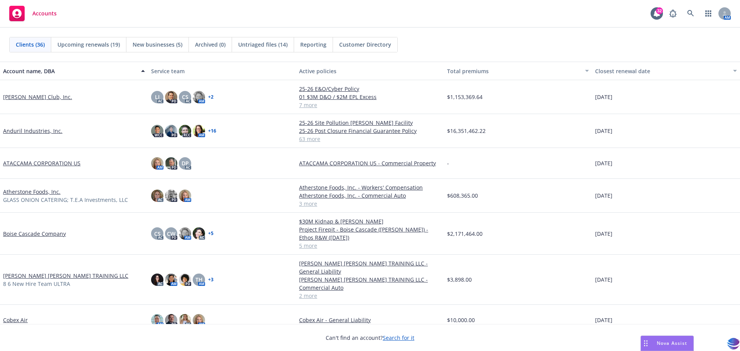
scroll to position [66, 0]
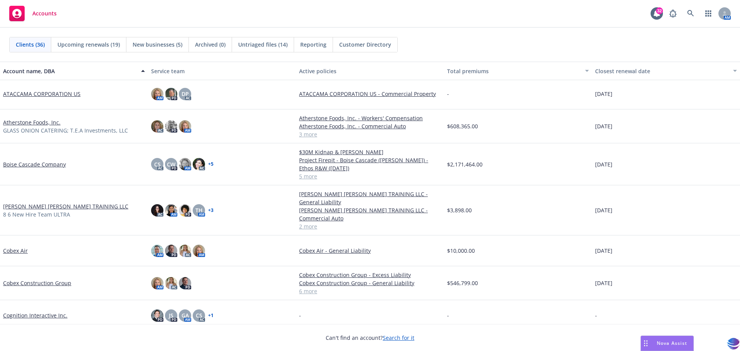
click at [22, 285] on link "Cobex Construction Group" at bounding box center [37, 283] width 68 height 8
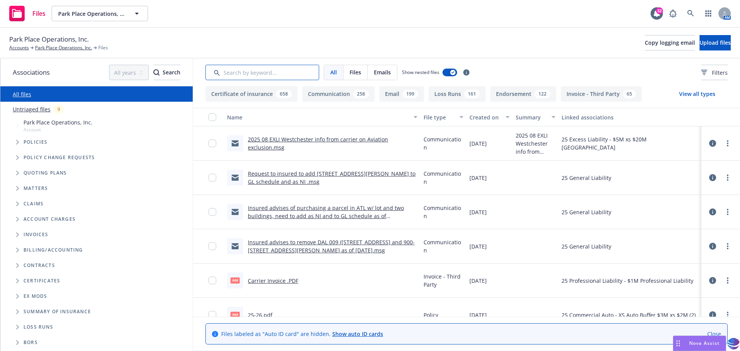
click at [251, 66] on input "Search by keyword..." at bounding box center [262, 72] width 114 height 15
click at [249, 70] on input "Search by keyword..." at bounding box center [262, 72] width 114 height 15
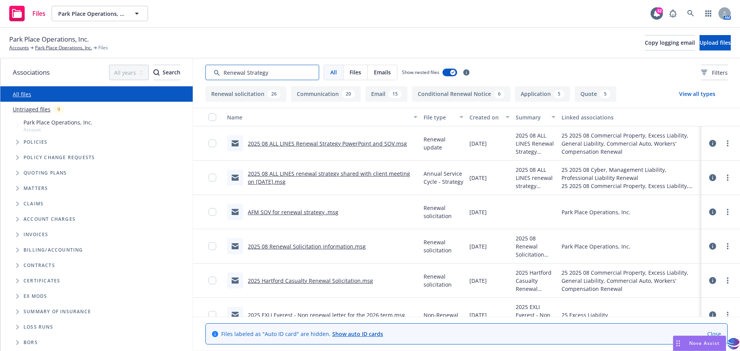
type input "Renewal Strategy"
click at [284, 174] on link "2025 08 ALL LINES renewal strategy shared with client meeting on [DATE].msg" at bounding box center [329, 177] width 162 height 15
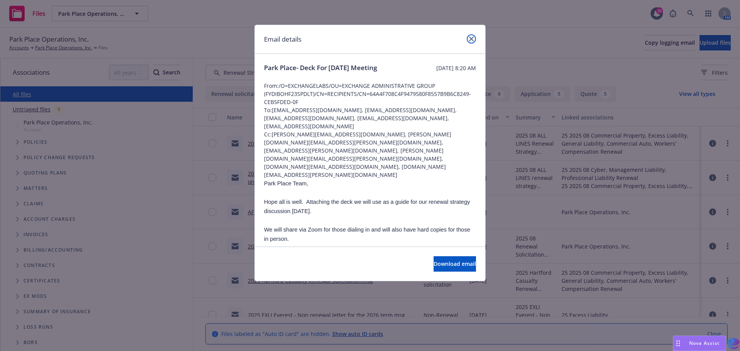
click at [471, 40] on icon "close" at bounding box center [471, 39] width 5 height 5
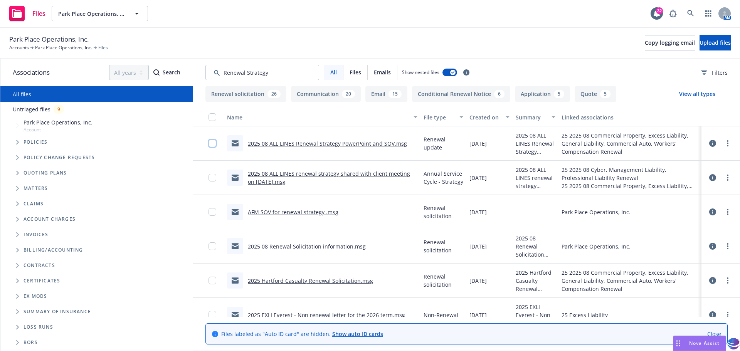
click at [210, 144] on input "checkbox" at bounding box center [212, 144] width 8 height 8
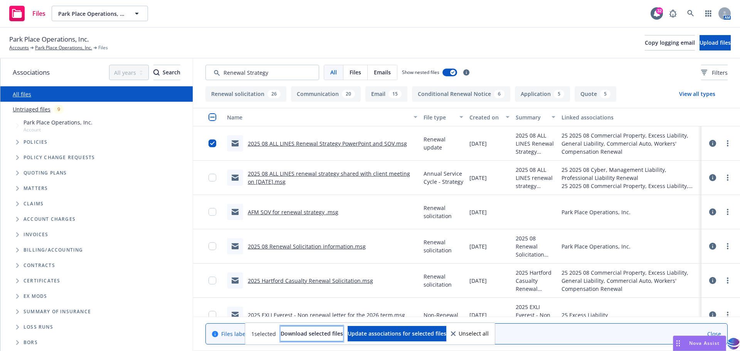
click at [284, 334] on span "Download selected files" at bounding box center [312, 333] width 62 height 7
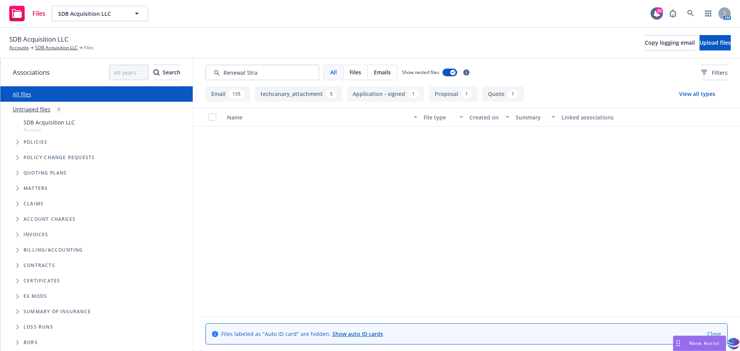
scroll to position [247, 0]
